Goal: Communication & Community: Answer question/provide support

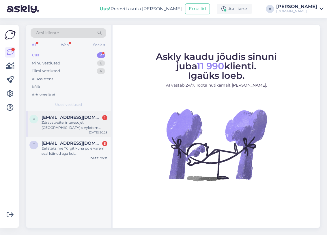
click at [97, 112] on div "k ksenijaa@mail.ru 1 Zdravstvuite. interesujet Ring Beach Hotel s vyletom 14.09…" at bounding box center [68, 124] width 85 height 26
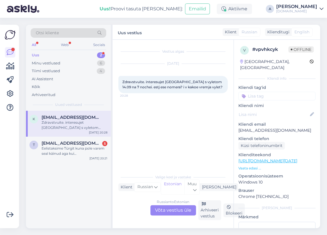
click at [187, 210] on div "Russian to Estonian Võta vestlus üle" at bounding box center [173, 211] width 46 height 10
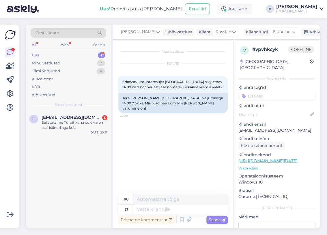
click at [72, 32] on div "Otsi kliente" at bounding box center [69, 33] width 76 height 10
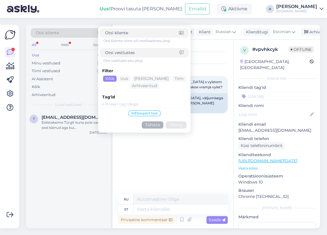
click at [159, 176] on div "Vestlus algas Aug 11 2025 Zdravstvuite. interesujet Ring Beach Hotel s vyletom …" at bounding box center [175, 118] width 114 height 144
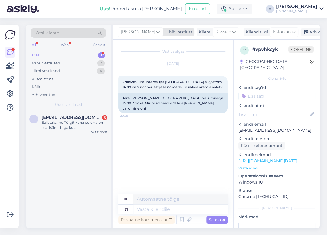
click at [131, 35] on span "[PERSON_NAME]" at bounding box center [138, 32] width 34 height 6
type input "tat"
click at [150, 67] on ul "Tatjana tatjana@tuusik.ee" at bounding box center [155, 60] width 63 height 19
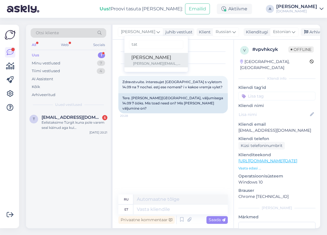
click at [144, 57] on div "Tatjana" at bounding box center [156, 57] width 50 height 7
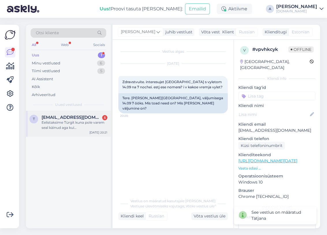
click at [78, 131] on div "t taive2@hotmail.com 5 Eelistaksime Türgit kuna pole varem seal käinud aga kui …" at bounding box center [68, 124] width 85 height 26
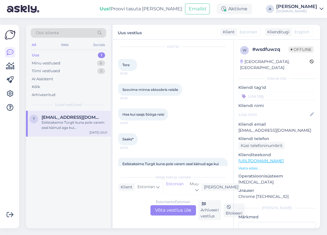
scroll to position [32, 0]
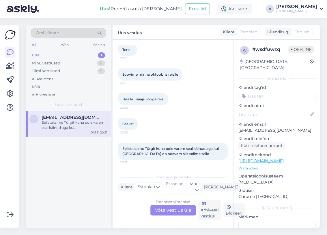
click at [173, 208] on div "Estonian to Estonian Võta vestlus üle" at bounding box center [173, 211] width 46 height 10
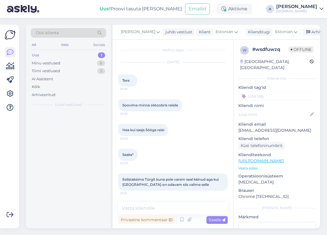
scroll to position [1, 0]
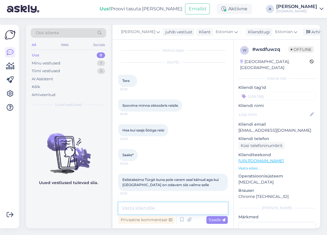
click at [173, 208] on textarea at bounding box center [172, 209] width 109 height 12
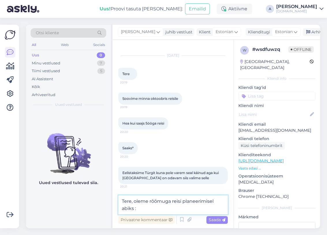
type textarea "Tere, oleme rõõmuga reisi planeerimisel abiks :)"
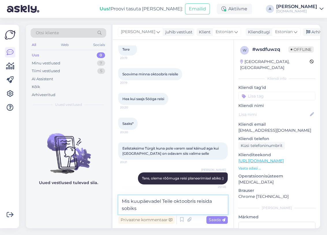
type textarea "Mis kuupäevadel Teile oktoobris reisida sobiks?"
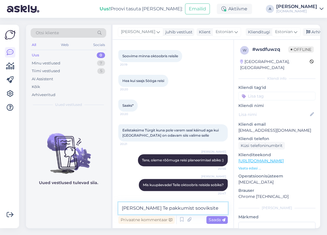
type textarea "Mitmele reisijale Te pakkumist sooviksite?"
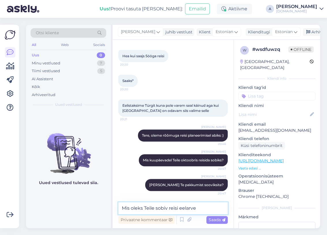
type textarea "Mis oleks Teile sobiv reisi eelarve?"
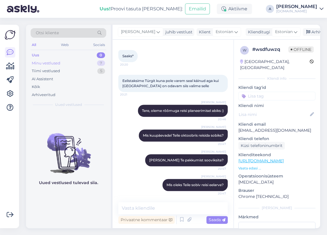
click at [72, 63] on div "Minu vestlused 7" at bounding box center [69, 63] width 76 height 8
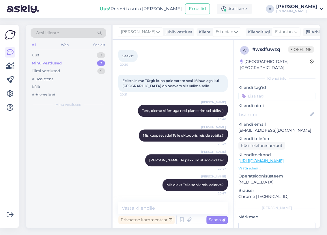
click at [87, 63] on div "Minu vestlused 7" at bounding box center [69, 63] width 76 height 8
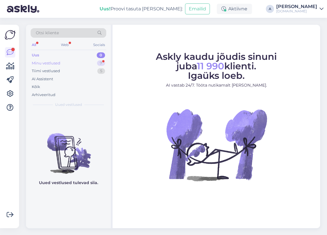
click at [94, 61] on div "Minu vestlused 7" at bounding box center [69, 63] width 76 height 8
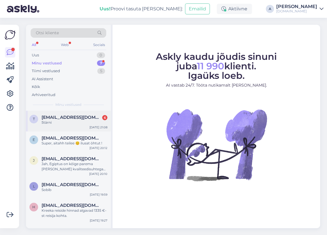
click at [85, 126] on div "t [EMAIL_ADDRESS][DOMAIN_NAME] 6 5tärni [DATE] 21:08" at bounding box center [68, 121] width 85 height 21
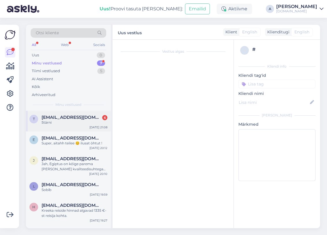
click at [83, 120] on div "5tärni" at bounding box center [75, 122] width 66 height 5
click at [82, 126] on div "t [EMAIL_ADDRESS][DOMAIN_NAME] 6 5tärni [DATE] 21:08" at bounding box center [68, 121] width 85 height 21
click at [82, 125] on div "t [EMAIL_ADDRESS][DOMAIN_NAME] 6 5tärni [DATE] 21:08" at bounding box center [68, 121] width 85 height 21
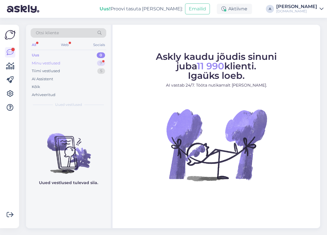
click at [103, 60] on div "Minu vestlused 7" at bounding box center [69, 63] width 76 height 8
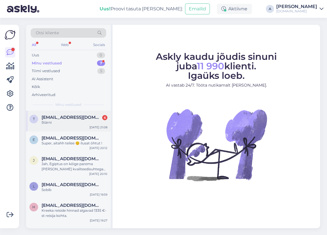
click at [89, 116] on div "taive2@hotmail.com 6" at bounding box center [75, 117] width 66 height 5
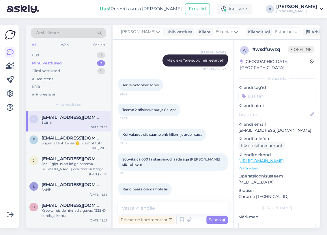
scroll to position [254, 0]
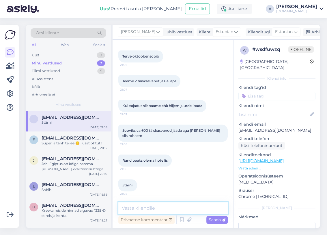
click at [158, 206] on textarea at bounding box center [172, 209] width 109 height 12
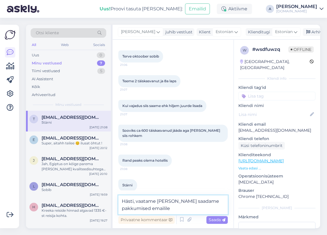
type textarea "Hästi, vaatame üle ja saadame pakkumised emailile."
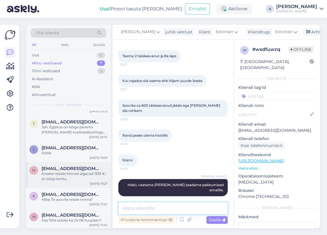
scroll to position [43, 0]
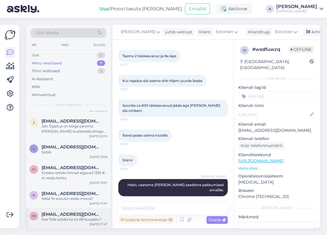
click at [71, 213] on span "marikaraud@gmail.com" at bounding box center [72, 214] width 60 height 5
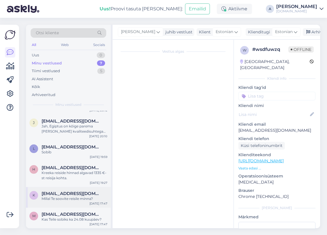
scroll to position [375, 0]
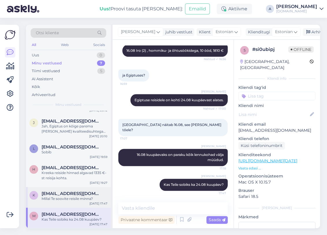
click at [73, 199] on div "Millal Te soovite reisile minna?" at bounding box center [75, 199] width 66 height 5
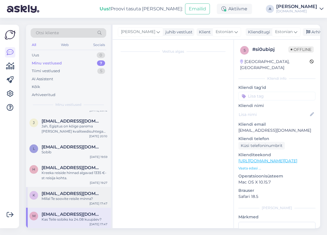
scroll to position [0, 0]
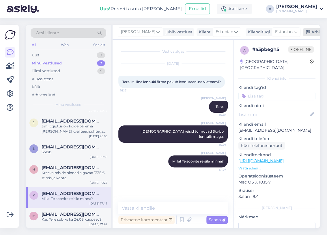
click at [304, 33] on div "Arhiveeri vestlus" at bounding box center [324, 32] width 44 height 8
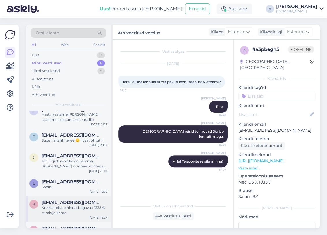
scroll to position [22, 0]
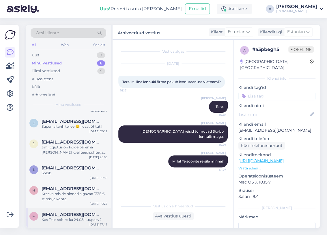
click at [61, 209] on div "m marikaraud@gmail.com Kas Teile sobiks ka 24.08 kuupäev? Aug 11 17:47" at bounding box center [68, 218] width 85 height 21
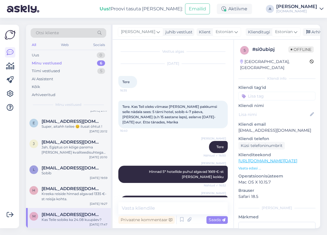
scroll to position [375, 0]
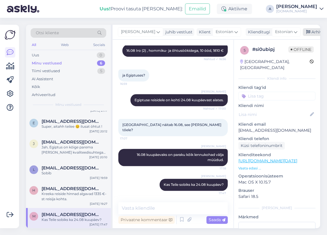
click at [302, 33] on div "Arhiveeri vestlus" at bounding box center [324, 32] width 44 height 8
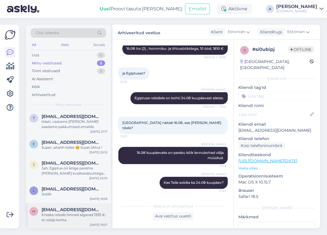
scroll to position [1, 0]
click at [75, 194] on div "Sobib" at bounding box center [75, 194] width 66 height 5
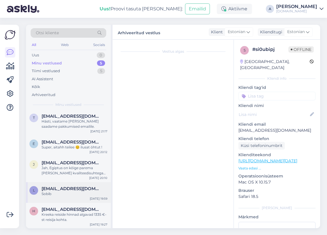
scroll to position [47, 0]
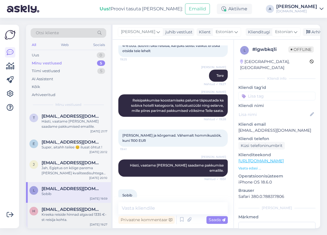
click at [77, 212] on div "Kreeka reiside hinnad algavad 1335 €-st reisija kohta." at bounding box center [75, 217] width 66 height 10
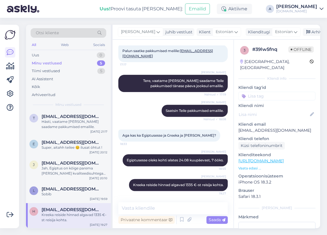
scroll to position [1, 0]
click at [75, 178] on div "j jheinaste@gmail.com Jah, Egiptus on kõige parema hinna ja kvaliteedisuhtega j…" at bounding box center [68, 170] width 85 height 26
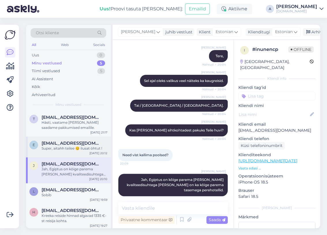
scroll to position [0, 0]
click at [73, 152] on div "e erikakant@gmail.com Super, aitahh teilee 😊 ilusat öhtut ! Aug 11 20:12" at bounding box center [68, 147] width 85 height 21
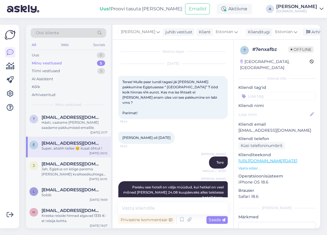
scroll to position [246, 0]
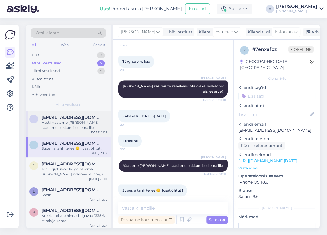
click at [67, 126] on div "Hästi, vaatame üle ja saadame pakkumised emailile." at bounding box center [75, 125] width 66 height 10
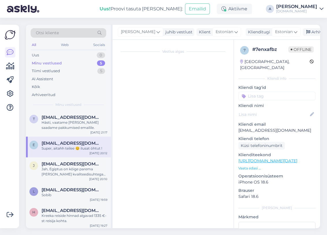
scroll to position [279, 0]
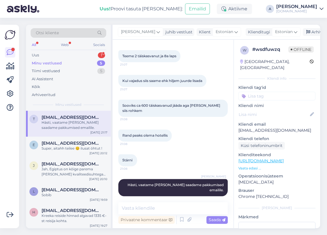
click at [94, 50] on div "Otsi kliente All Web Socials Uus 1 Minu vestlused 5 Tiimi vestlused 5 AI Assist…" at bounding box center [68, 68] width 85 height 86
click at [97, 54] on div "Uus 1" at bounding box center [69, 55] width 76 height 8
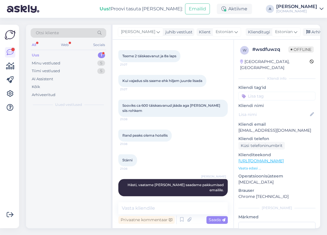
click at [97, 54] on div "Uus 1" at bounding box center [69, 55] width 76 height 8
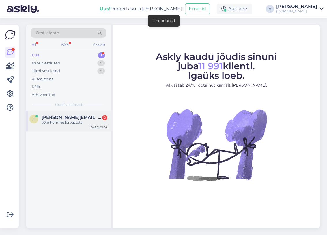
drag, startPoint x: 0, startPoint y: 0, endPoint x: 86, endPoint y: 116, distance: 144.7
click at [86, 116] on span "[PERSON_NAME][EMAIL_ADDRESS][DOMAIN_NAME]" at bounding box center [72, 117] width 60 height 5
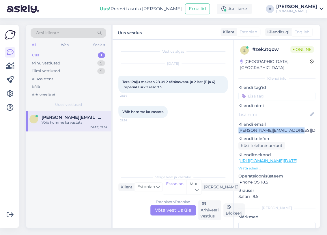
drag, startPoint x: 295, startPoint y: 126, endPoint x: 239, endPoint y: 125, distance: 56.5
click at [239, 128] on p "[PERSON_NAME][EMAIL_ADDRESS][DOMAIN_NAME]" at bounding box center [276, 131] width 77 height 6
copy p "[PERSON_NAME][EMAIL_ADDRESS][DOMAIN_NAME]"
click at [259, 159] on link "[URL][DOMAIN_NAME][DATE]" at bounding box center [267, 161] width 59 height 5
